Goal: Check status: Check status

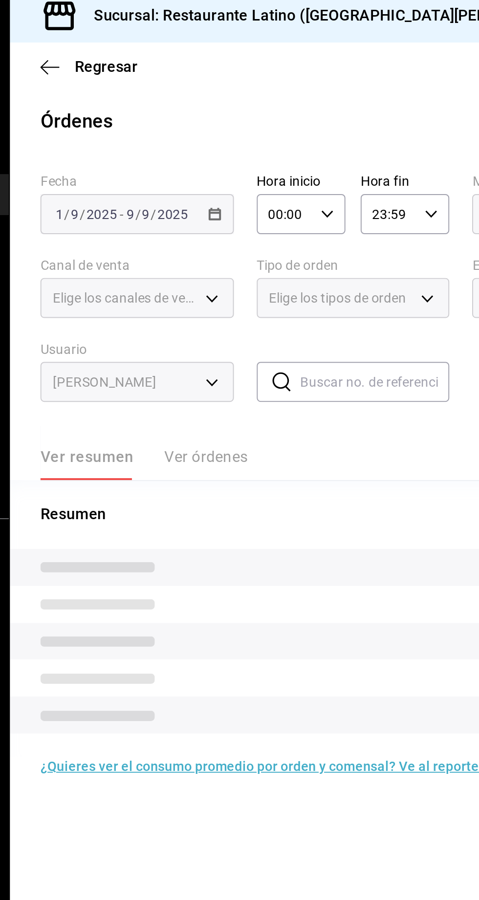
type input "b22f2e1a-5406-4605-9ce9-e0fbedba90cd,67288bbd-1735-4f58-89d9-8e6095a3fec1,EXTER…"
click at [144, 41] on icon "button" at bounding box center [148, 40] width 10 height 9
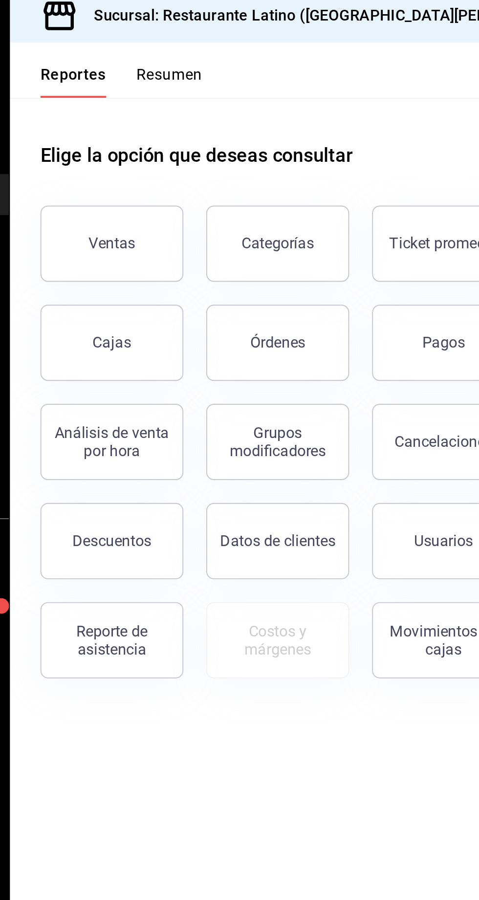
click at [209, 44] on button "Resumen" at bounding box center [209, 47] width 34 height 17
